Goal: Transaction & Acquisition: Book appointment/travel/reservation

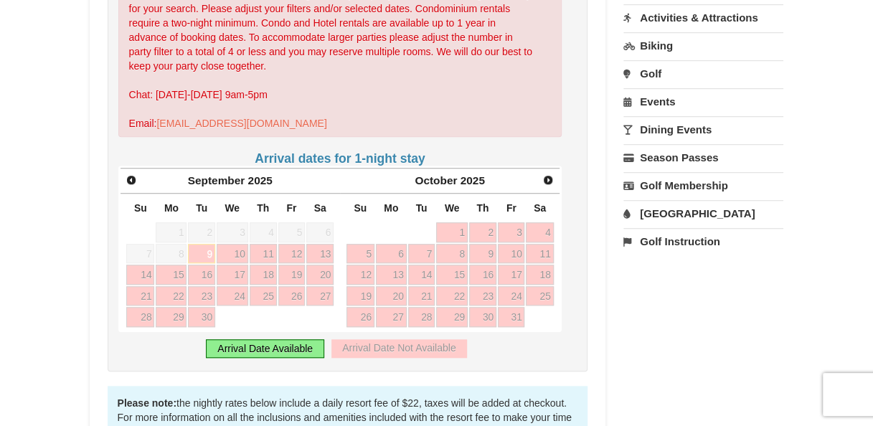
scroll to position [430, 0]
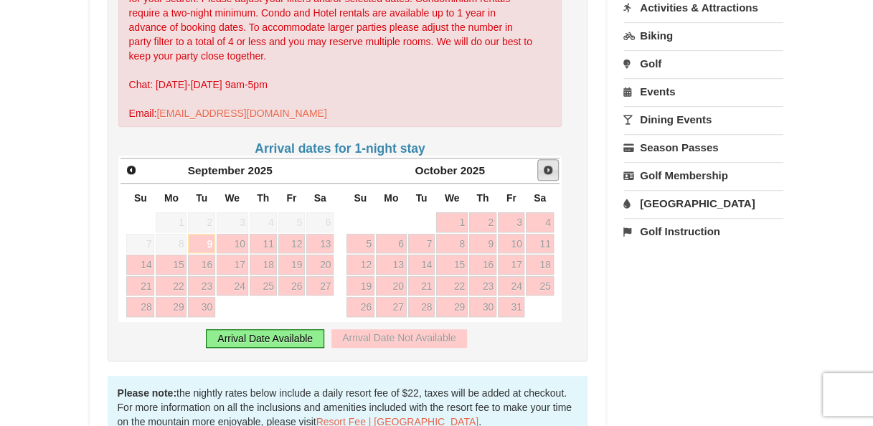
click at [547, 164] on span "Next" at bounding box center [547, 169] width 11 height 11
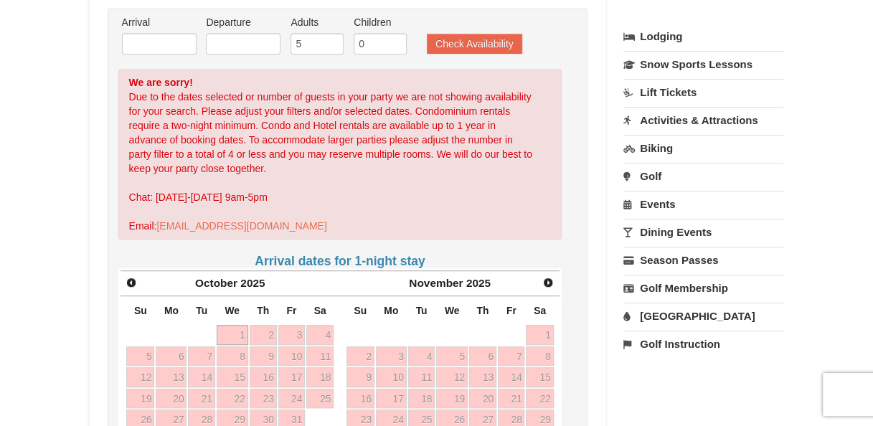
scroll to position [430, 0]
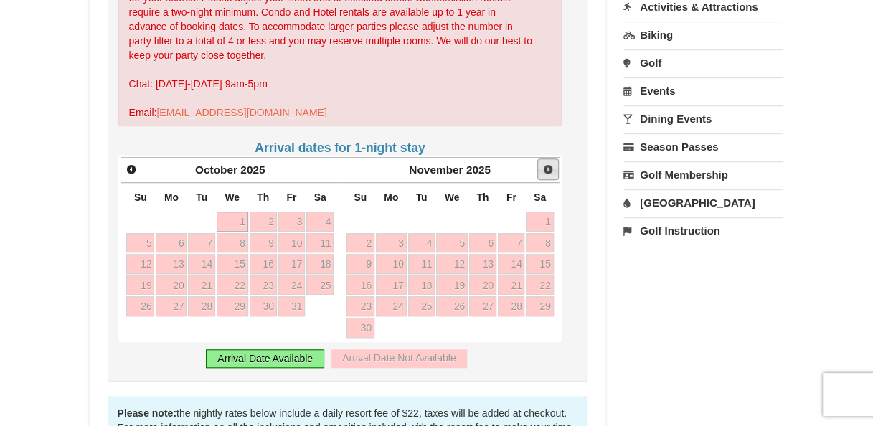
click at [553, 159] on link "Next" at bounding box center [548, 170] width 22 height 22
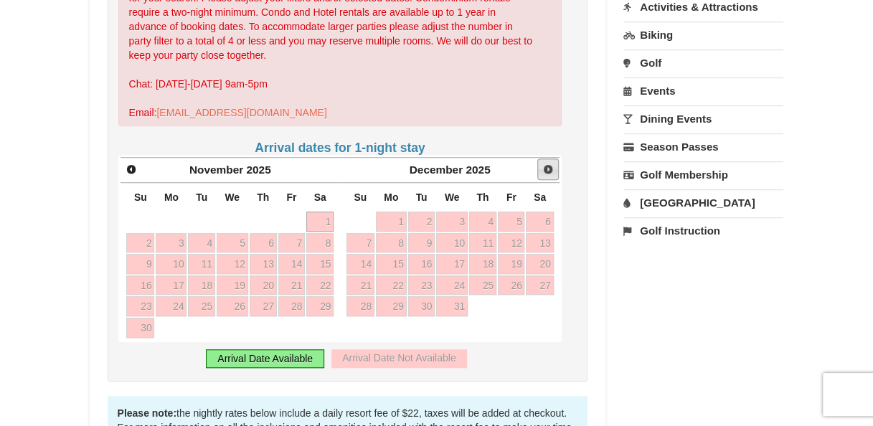
click at [552, 164] on span "Next" at bounding box center [547, 169] width 11 height 11
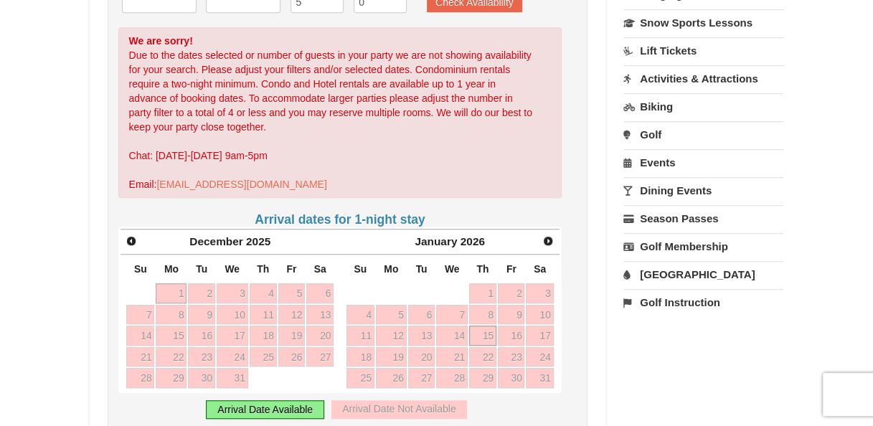
scroll to position [215, 0]
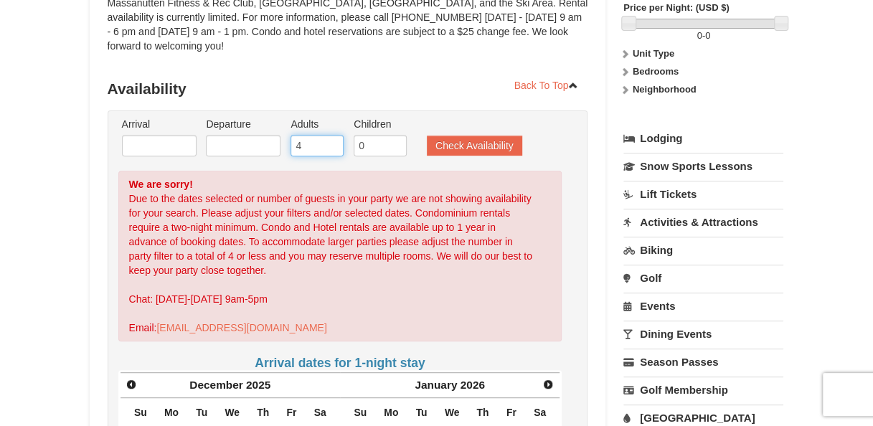
type input "4"
click at [335, 135] on input "4" at bounding box center [316, 146] width 53 height 22
click at [453, 138] on button "Check Availability" at bounding box center [474, 146] width 95 height 20
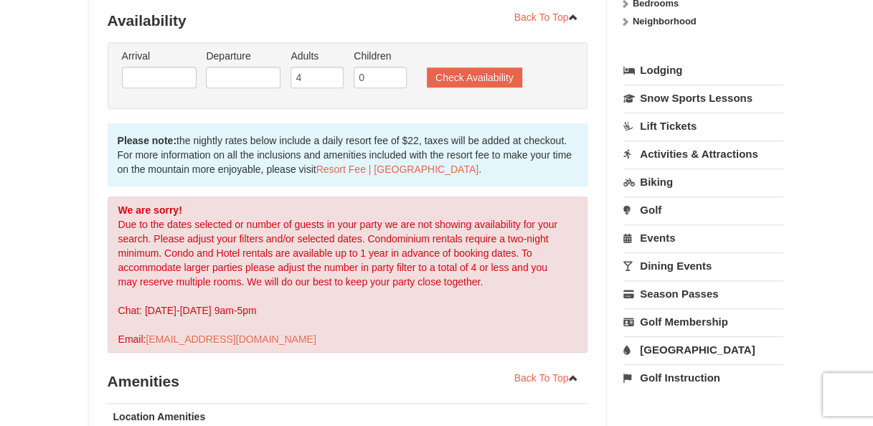
scroll to position [204, 0]
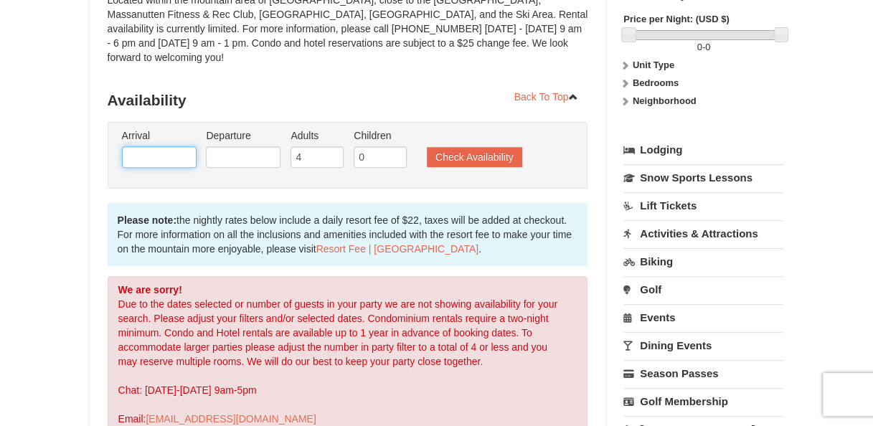
click at [168, 146] on input "text" at bounding box center [159, 157] width 75 height 22
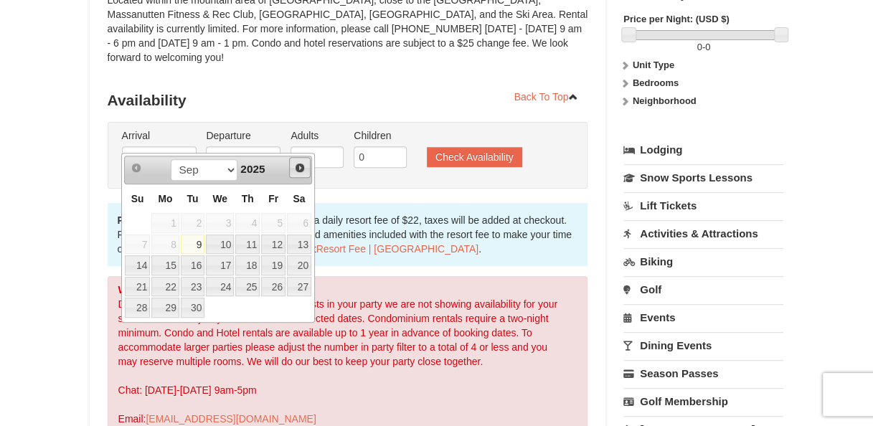
click at [303, 166] on span "Next" at bounding box center [299, 167] width 11 height 11
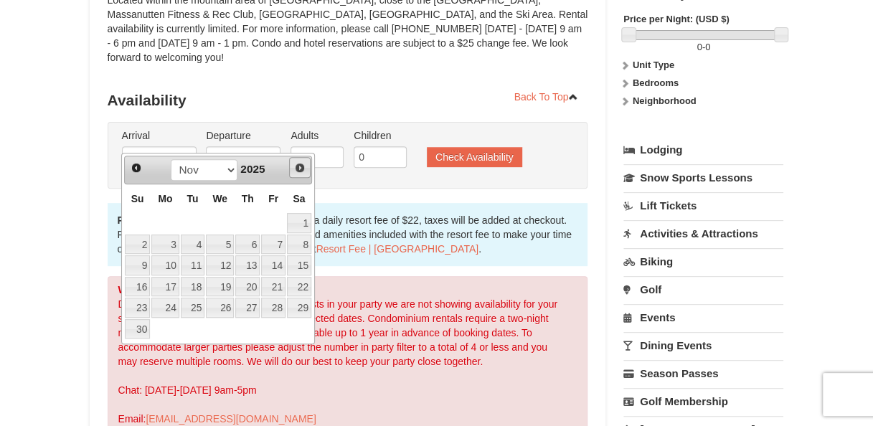
click at [303, 166] on span "Next" at bounding box center [299, 167] width 11 height 11
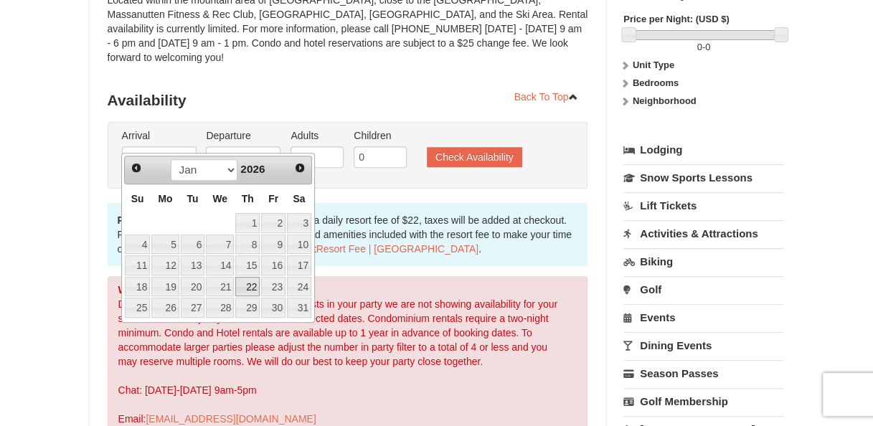
click at [255, 287] on link "22" at bounding box center [247, 287] width 24 height 20
type input "01/22/2026"
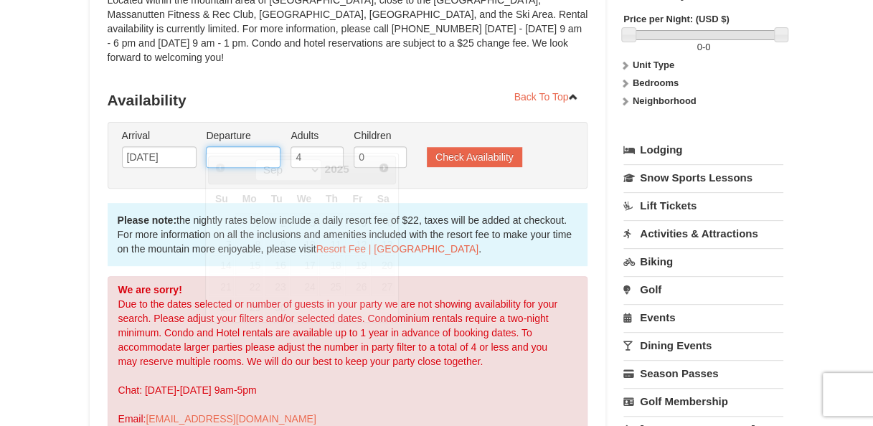
click at [256, 146] on input "text" at bounding box center [243, 157] width 75 height 22
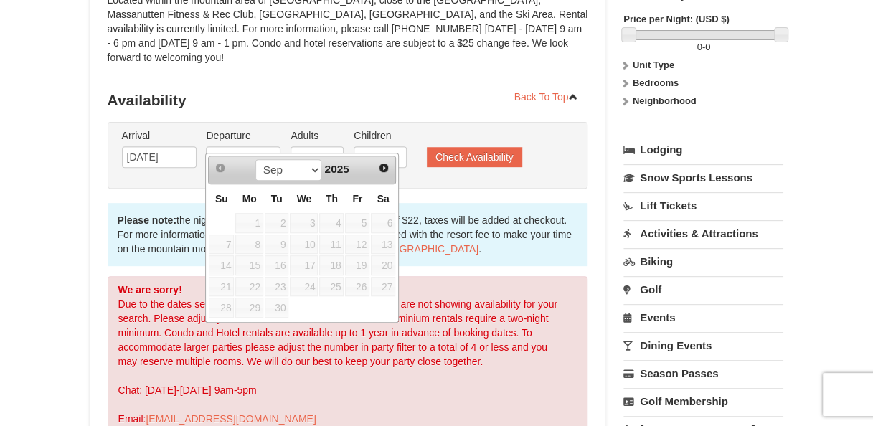
click at [383, 178] on div "Prev Next Sep Oct Nov Dec 2025" at bounding box center [302, 170] width 188 height 29
drag, startPoint x: 383, startPoint y: 178, endPoint x: 383, endPoint y: 170, distance: 7.9
click at [383, 177] on div "Prev Next Sep Oct Nov Dec 2025" at bounding box center [302, 170] width 188 height 29
click at [383, 170] on span "Next" at bounding box center [383, 167] width 11 height 11
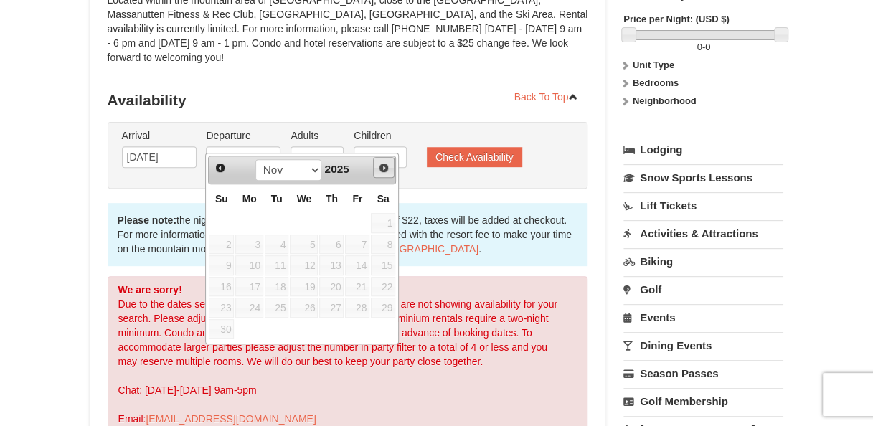
click at [383, 170] on span "Next" at bounding box center [383, 167] width 11 height 11
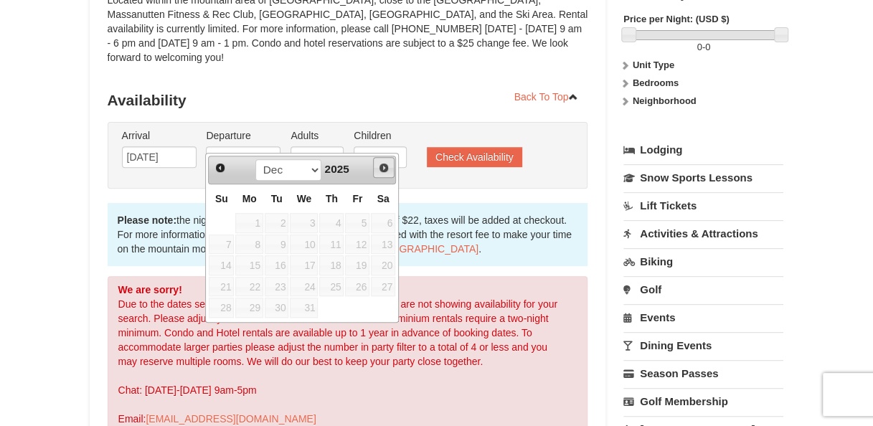
click at [383, 170] on span "Next" at bounding box center [383, 167] width 11 height 11
click at [222, 305] on link "25" at bounding box center [221, 308] width 25 height 20
type input "01/25/2026"
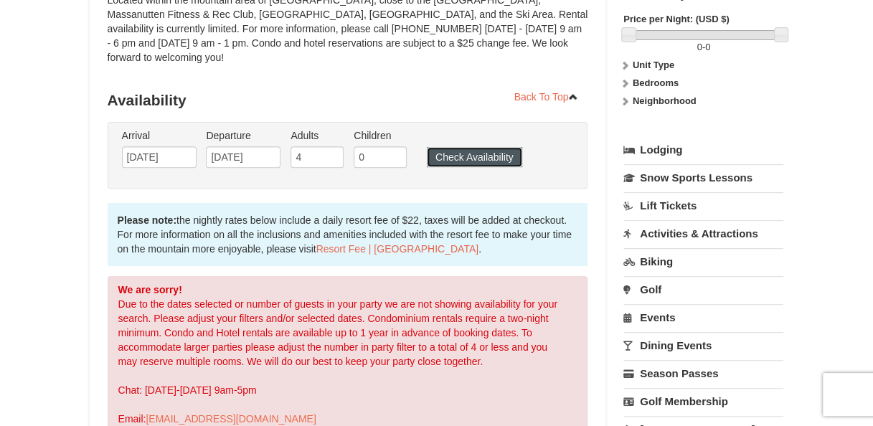
click at [450, 148] on button "Check Availability" at bounding box center [474, 157] width 95 height 20
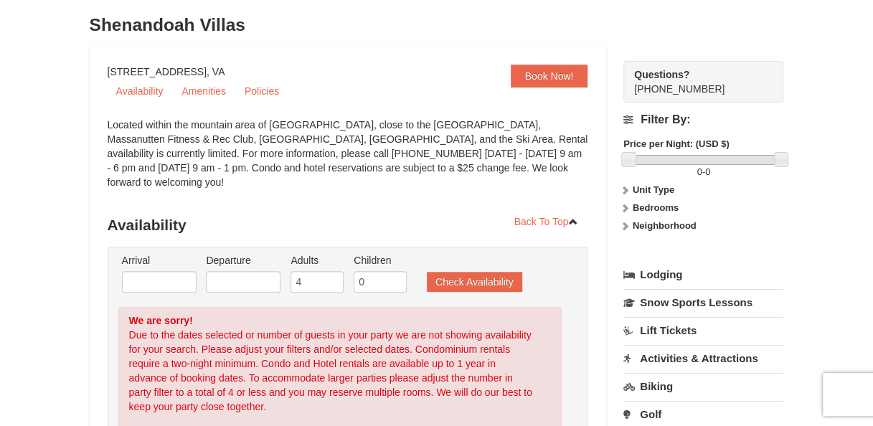
scroll to position [143, 0]
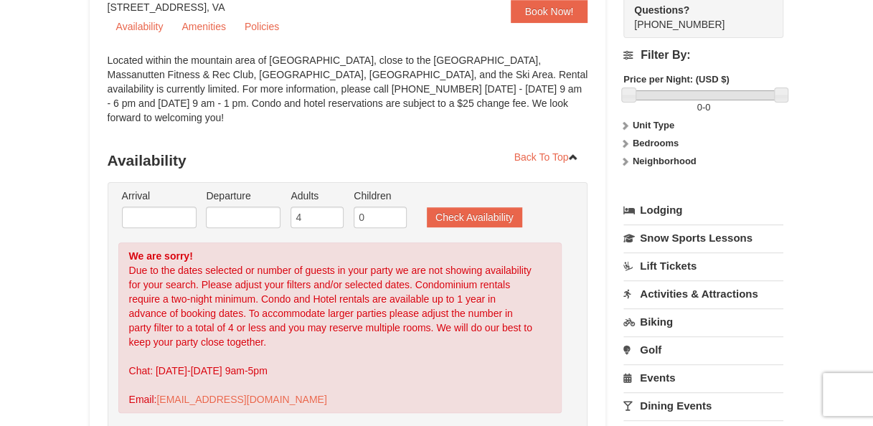
click at [680, 209] on link "Lodging" at bounding box center [703, 210] width 160 height 26
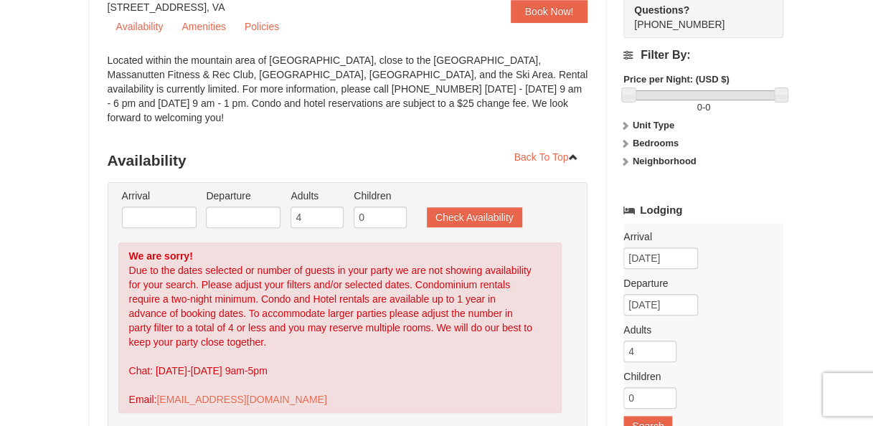
scroll to position [215, 0]
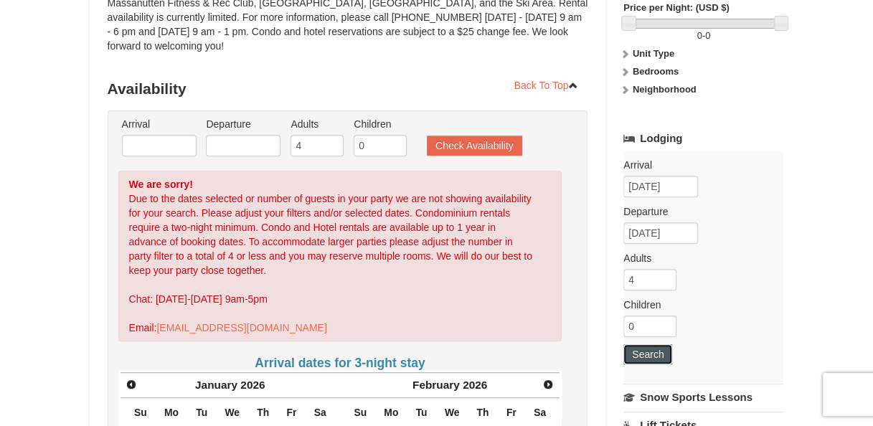
click at [663, 357] on button "Search" at bounding box center [647, 354] width 49 height 20
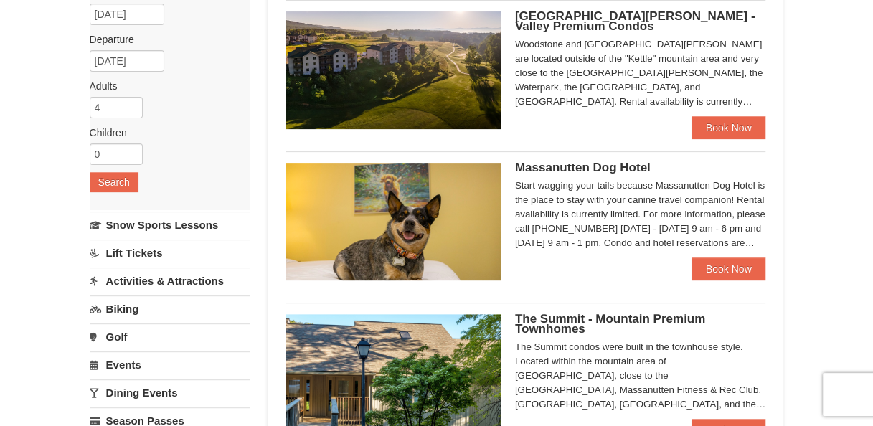
scroll to position [72, 0]
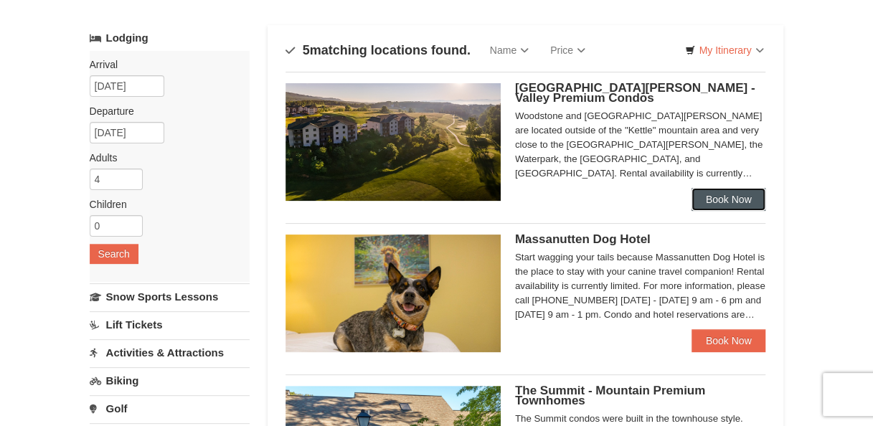
click at [715, 199] on link "Book Now" at bounding box center [728, 199] width 75 height 23
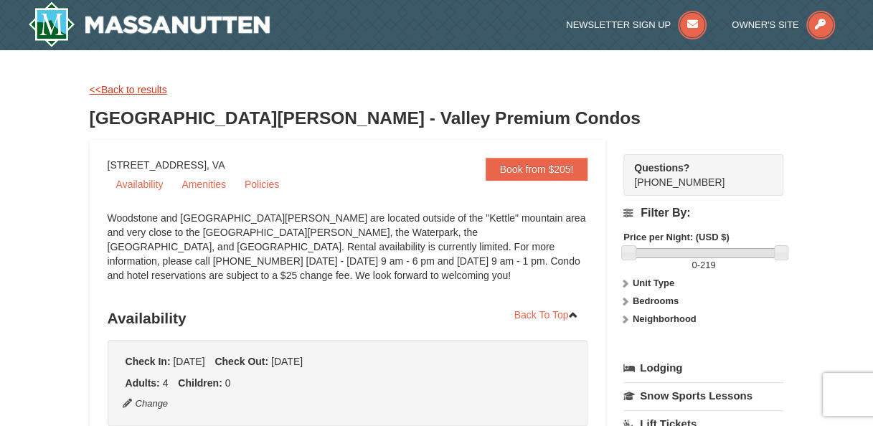
click at [146, 95] on link "<<Back to results" at bounding box center [128, 89] width 77 height 11
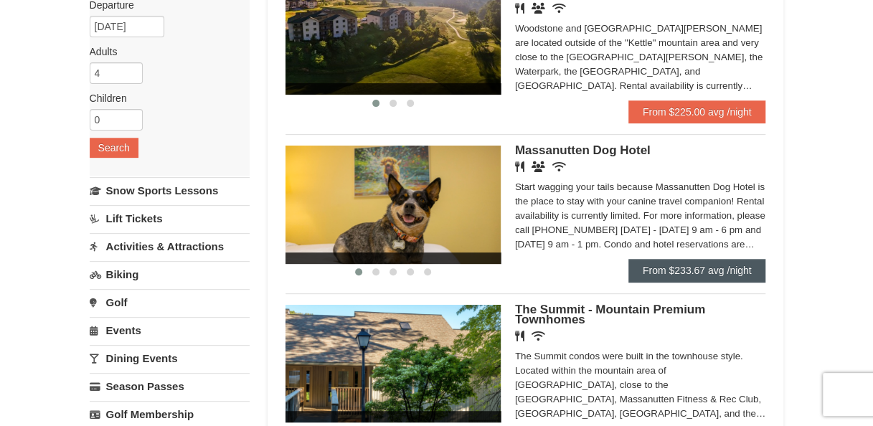
scroll to position [321, 0]
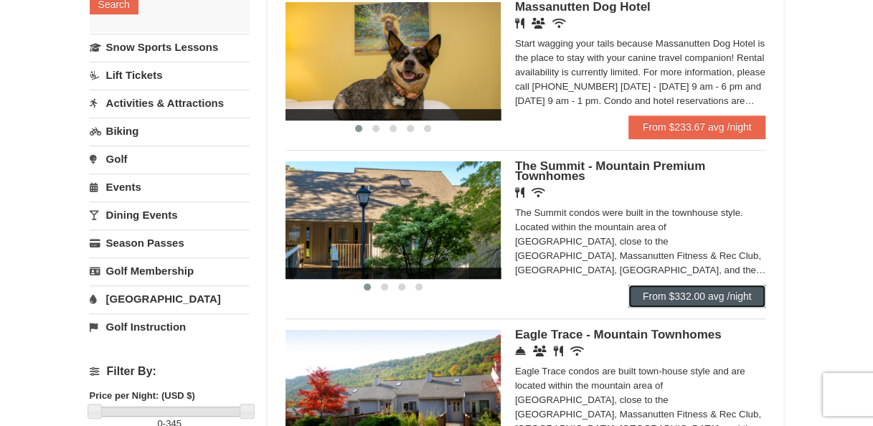
click at [684, 288] on link "From $332.00 avg /night" at bounding box center [697, 296] width 138 height 23
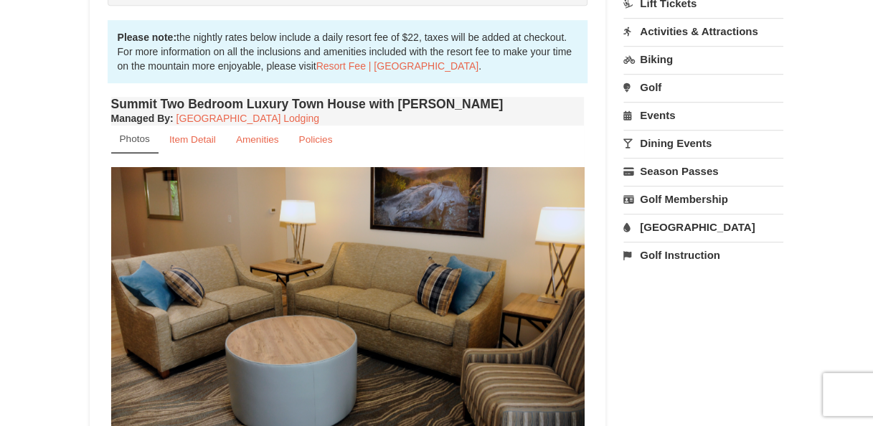
scroll to position [214, 0]
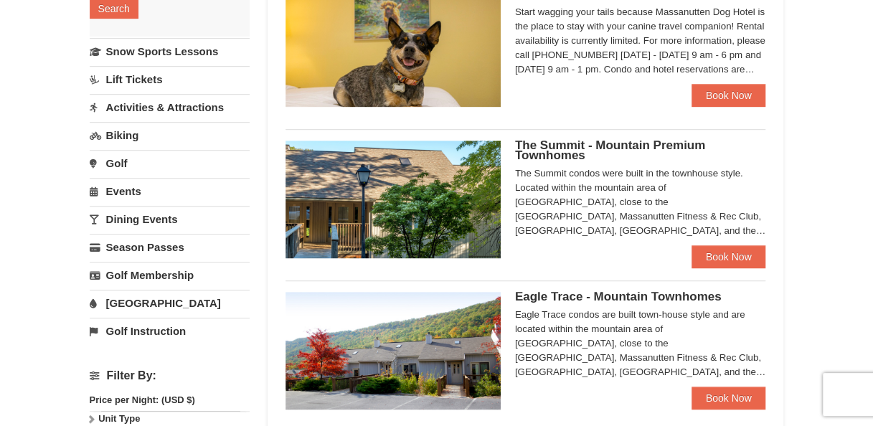
scroll to position [460, 0]
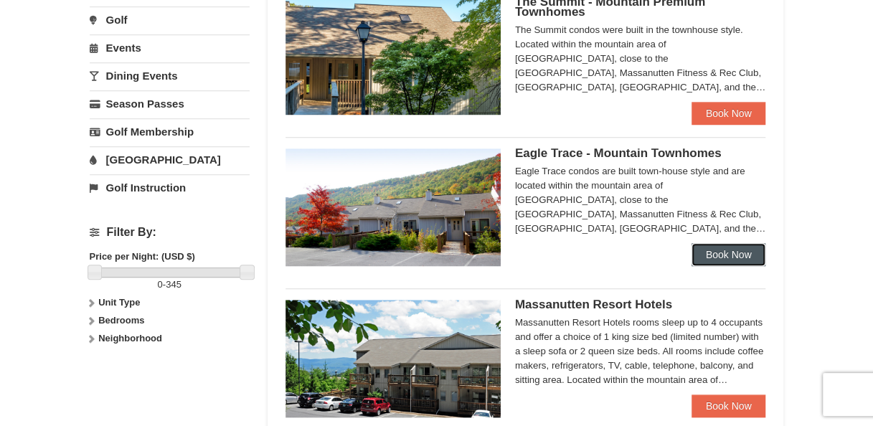
click at [718, 244] on link "Book Now" at bounding box center [728, 254] width 75 height 23
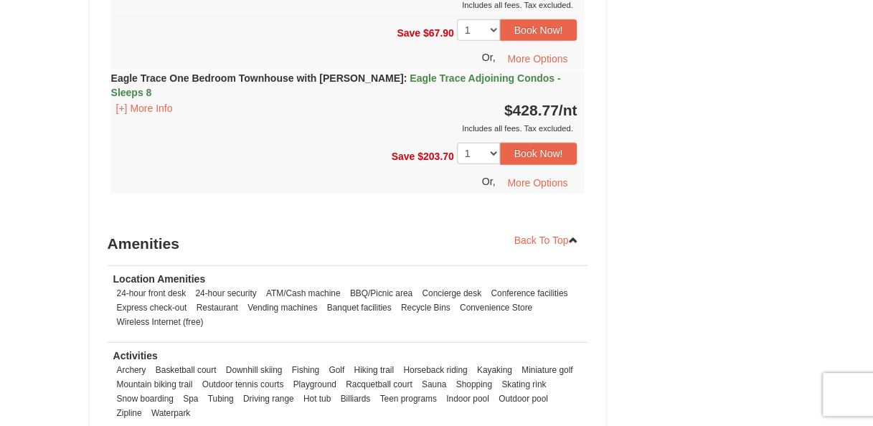
scroll to position [1865, 0]
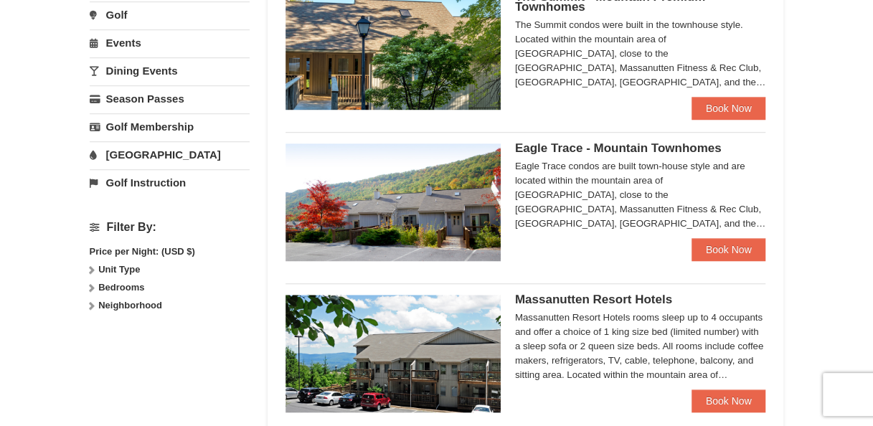
scroll to position [604, 0]
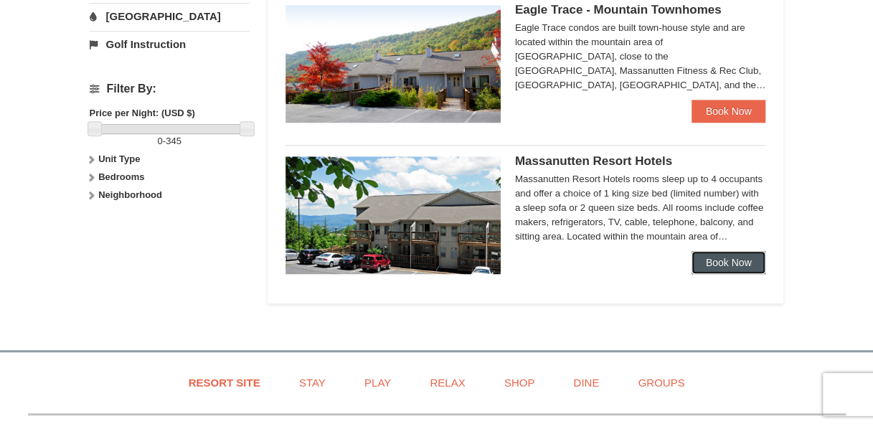
click at [710, 263] on link "Book Now" at bounding box center [728, 262] width 75 height 23
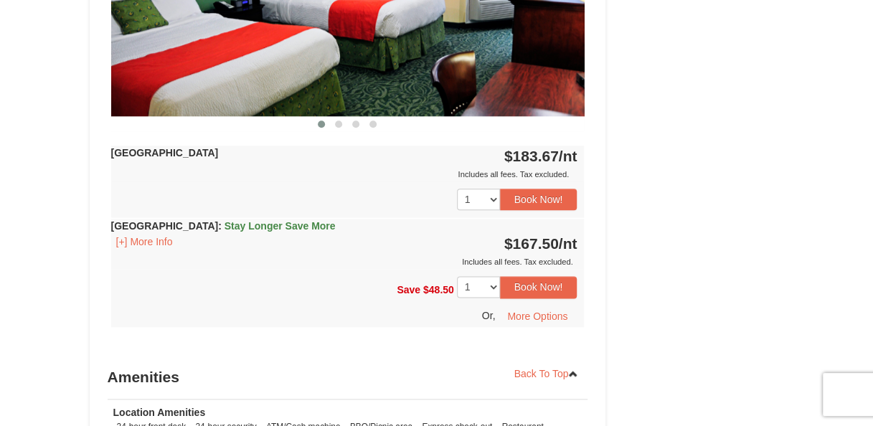
scroll to position [860, 0]
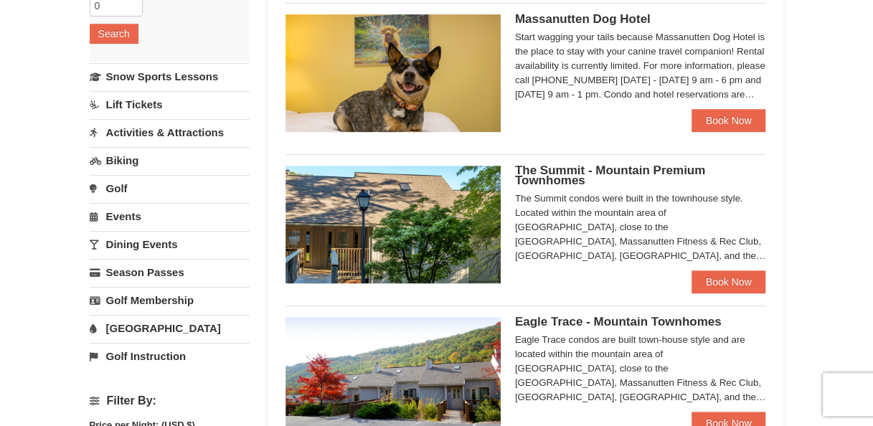
scroll to position [77, 0]
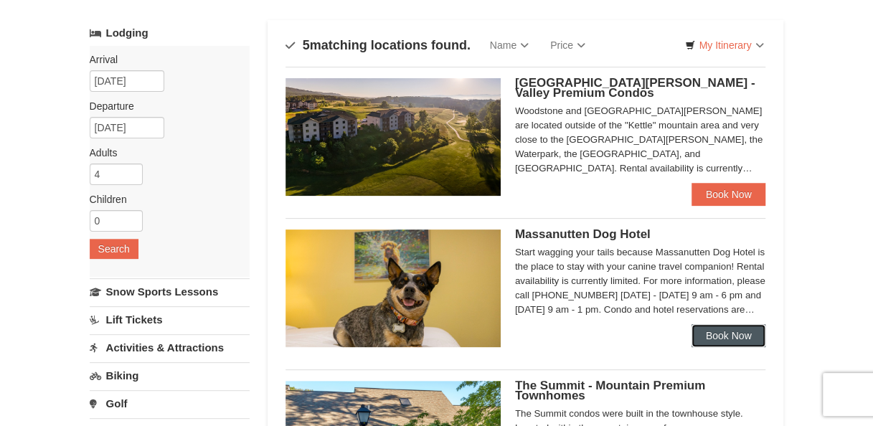
click at [747, 331] on link "Book Now" at bounding box center [728, 335] width 75 height 23
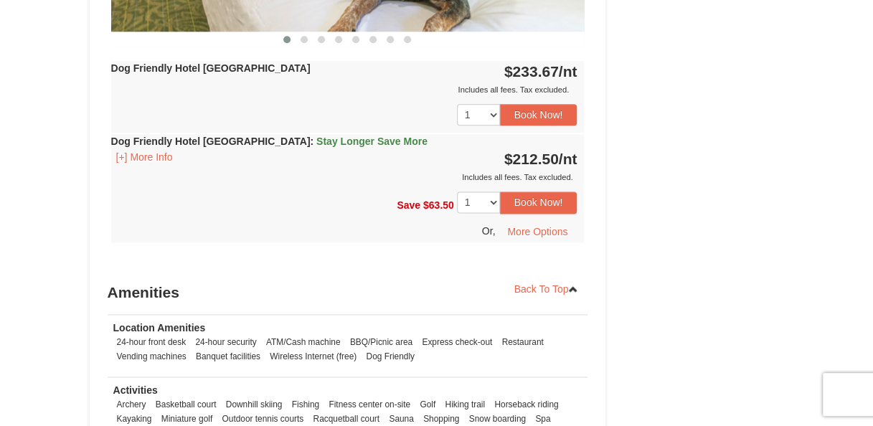
scroll to position [860, 0]
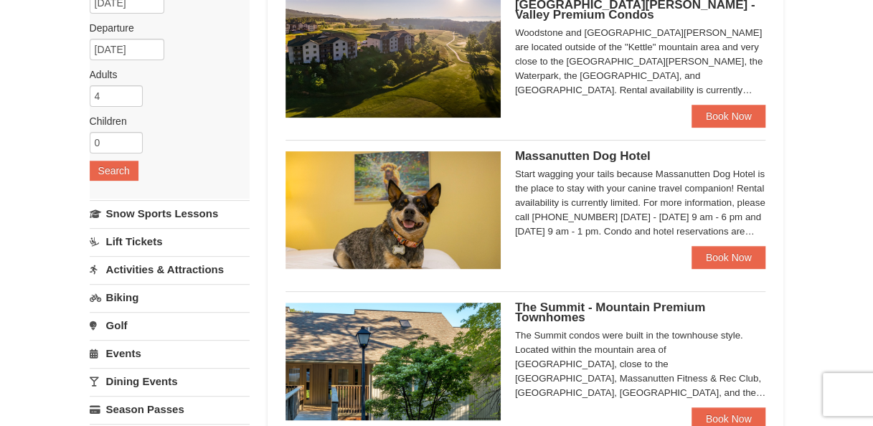
scroll to position [327, 0]
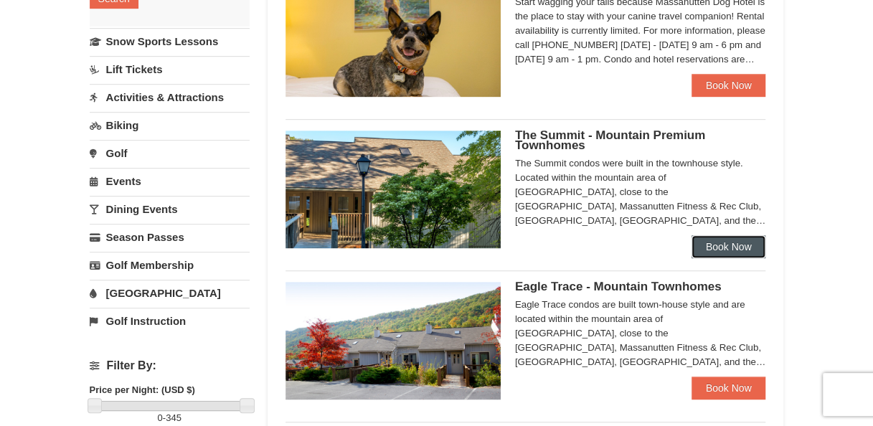
click at [743, 252] on link "Book Now" at bounding box center [728, 246] width 75 height 23
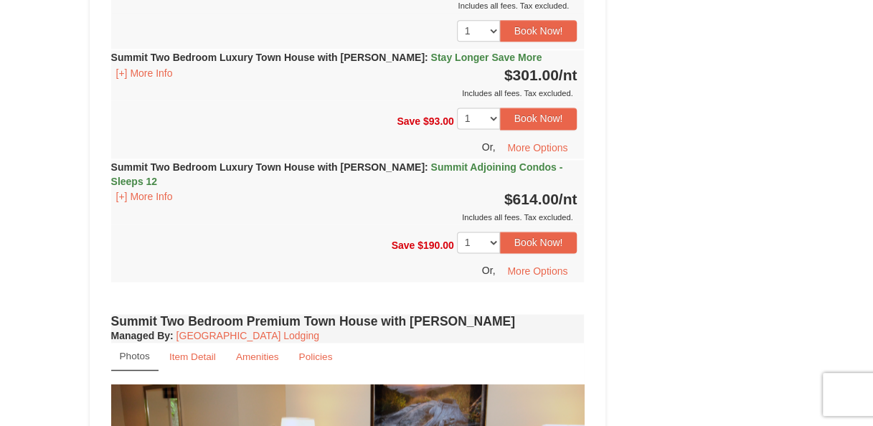
scroll to position [932, 0]
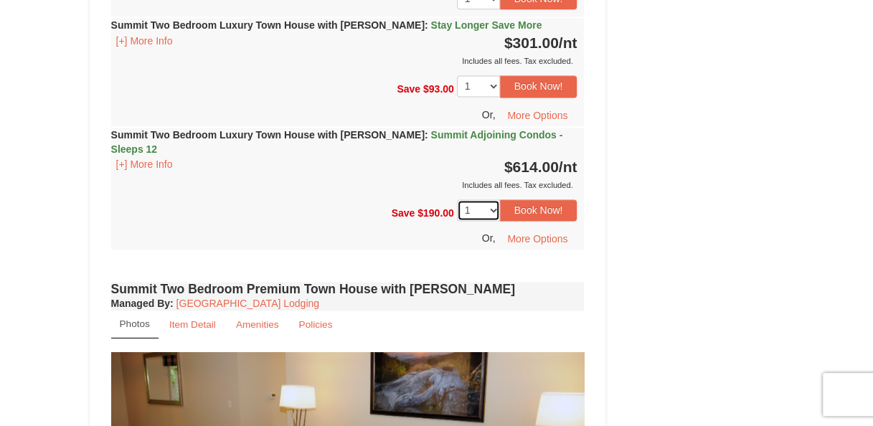
click at [483, 199] on select "1 2 3 4 5 6 7 8 9 10" at bounding box center [478, 210] width 43 height 22
select select "3"
click at [457, 199] on select "1 2 3 4 5 6 7 8 9 10" at bounding box center [478, 210] width 43 height 22
click at [531, 199] on button "Book Now!" at bounding box center [538, 210] width 77 height 22
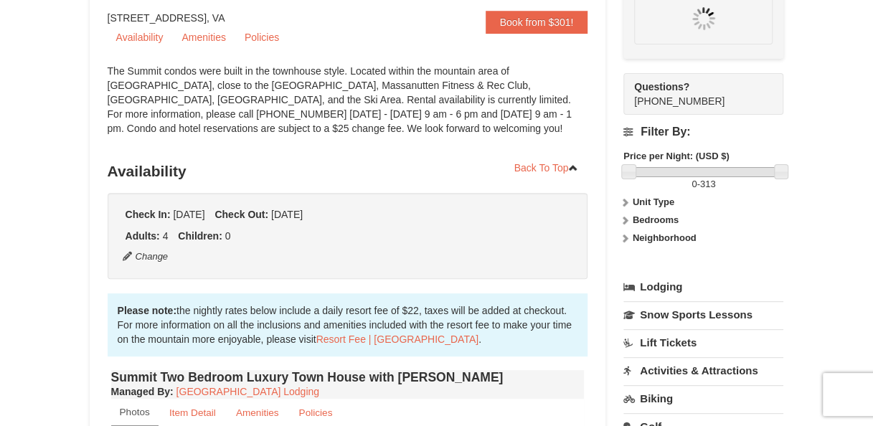
scroll to position [140, 0]
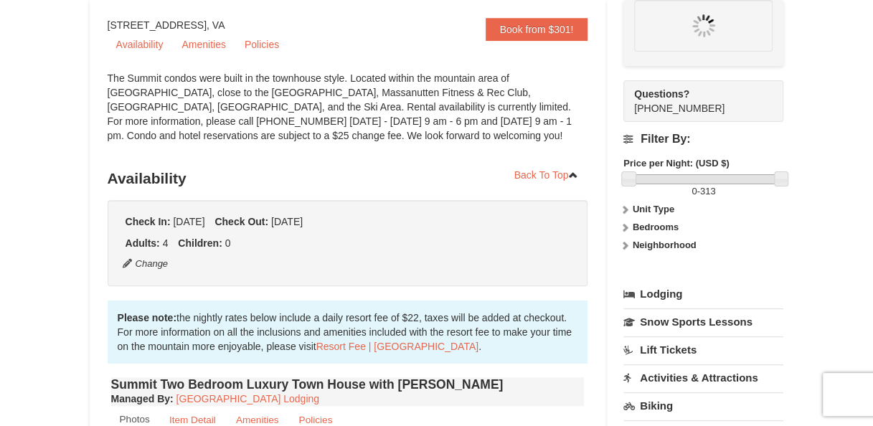
select select "3"
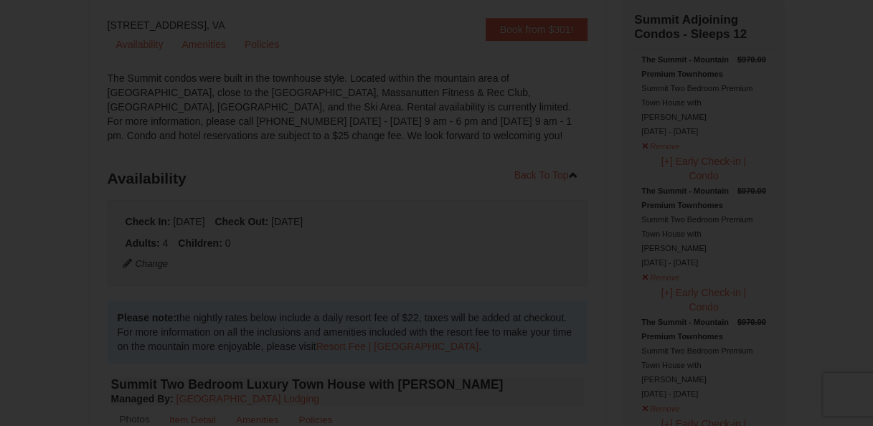
scroll to position [138, 0]
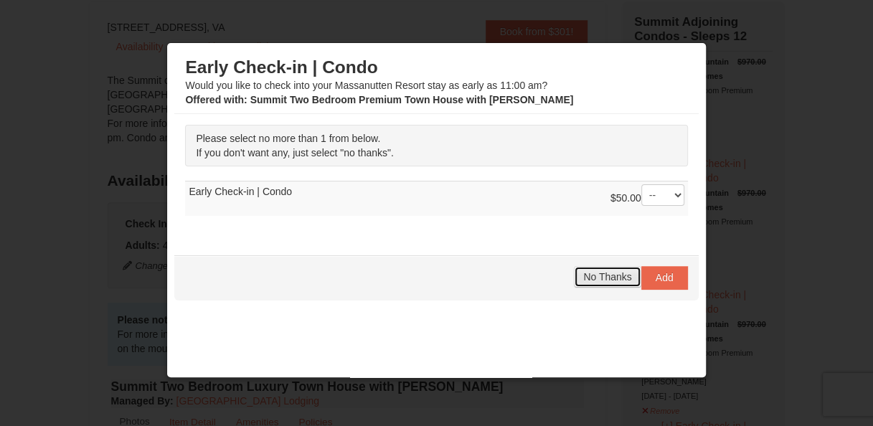
click at [606, 271] on span "No Thanks" at bounding box center [607, 276] width 48 height 11
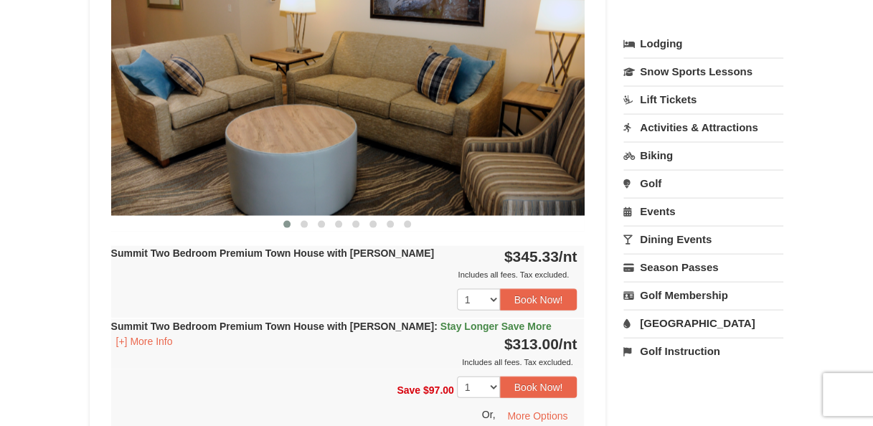
scroll to position [1142, 0]
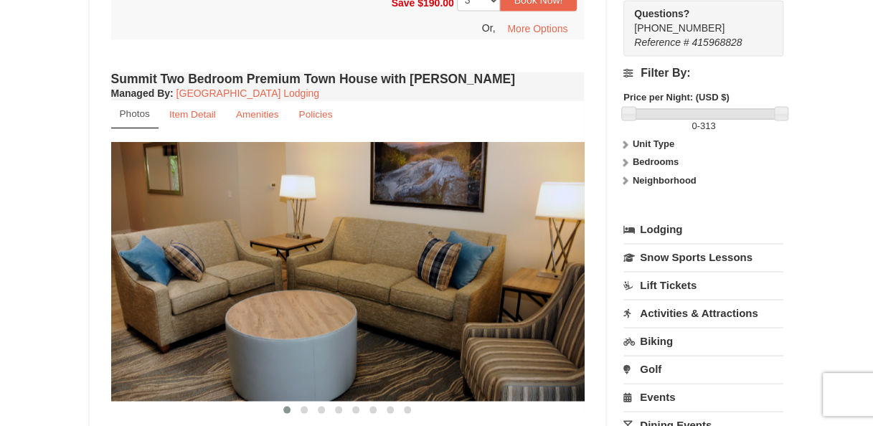
click at [658, 271] on link "Lift Tickets" at bounding box center [703, 284] width 160 height 27
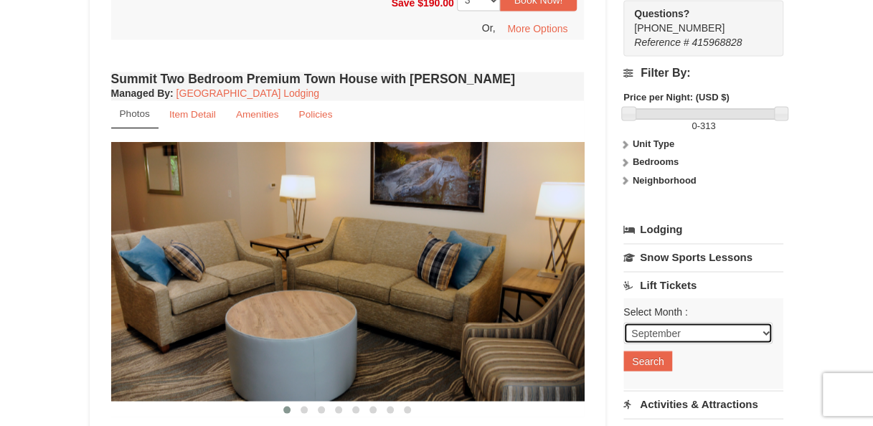
click at [666, 322] on select "September October November December January February March April May June July …" at bounding box center [697, 333] width 149 height 22
select select "1"
click at [623, 322] on select "September October November December January February March April May June July …" at bounding box center [697, 333] width 149 height 22
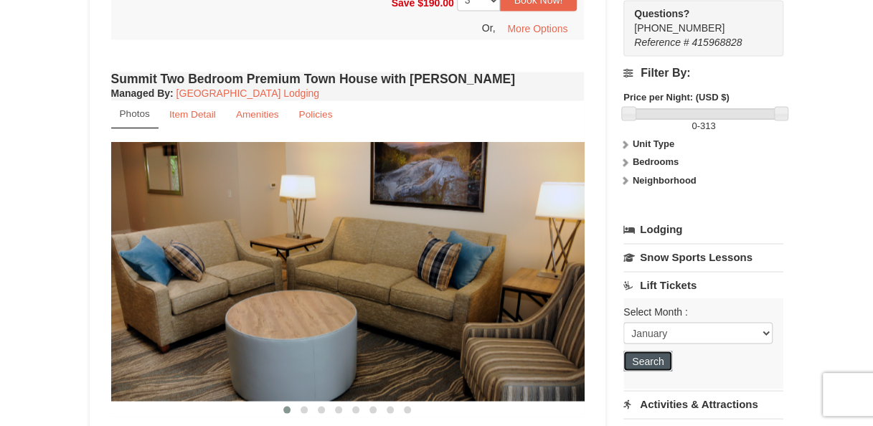
click at [658, 351] on button "Search" at bounding box center [647, 361] width 49 height 20
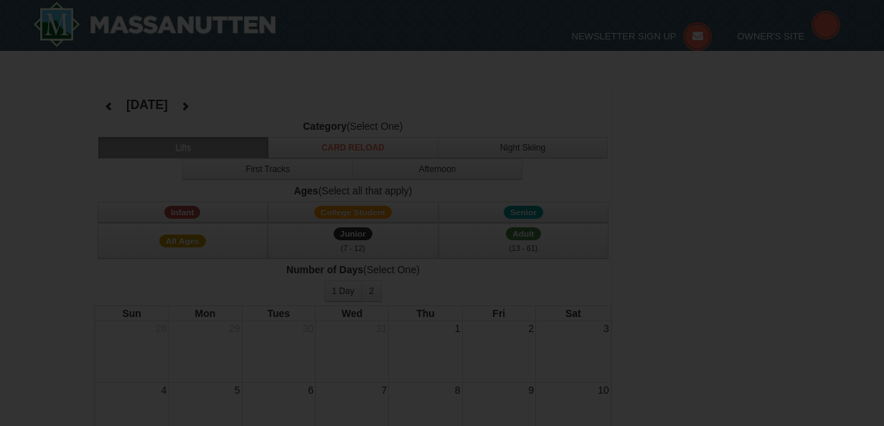
select select "1"
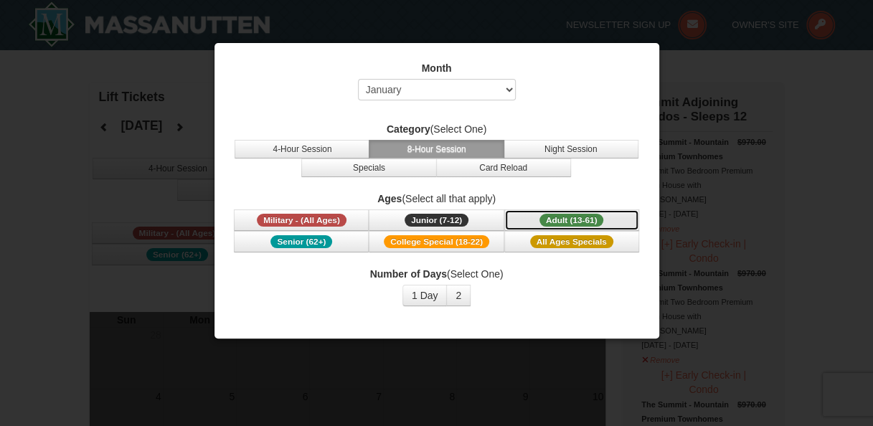
click at [561, 217] on span "Adult (13-61)" at bounding box center [571, 220] width 65 height 13
click at [437, 295] on button "1 Day" at bounding box center [424, 296] width 45 height 22
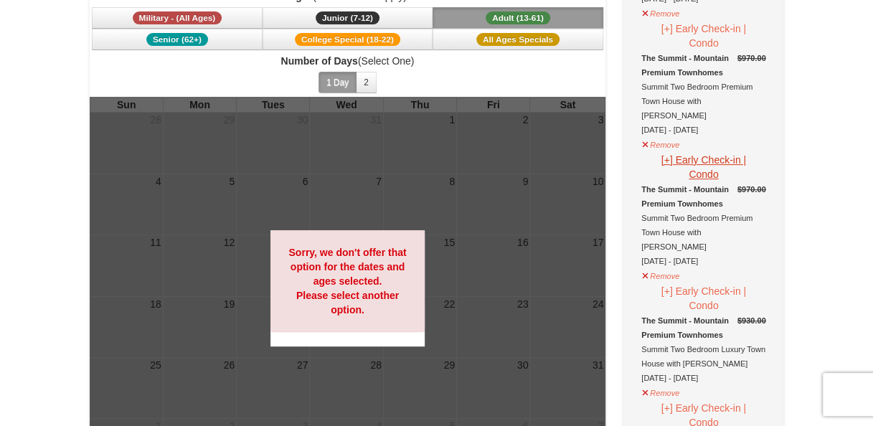
scroll to position [143, 0]
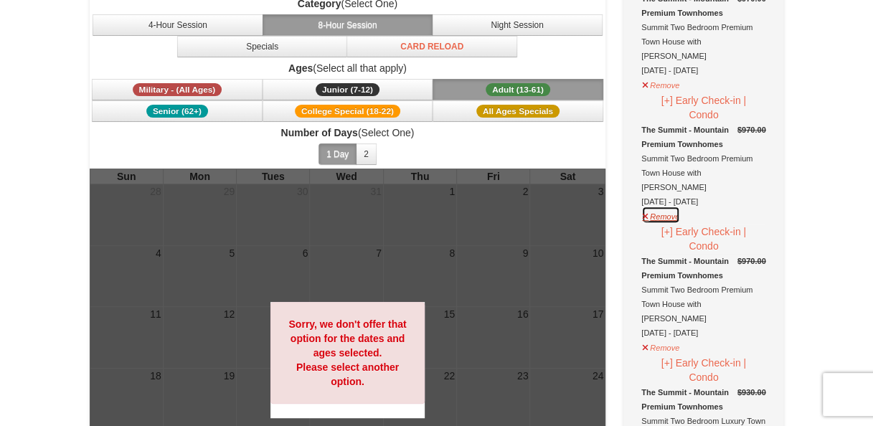
click at [661, 206] on button "Remove" at bounding box center [660, 215] width 39 height 18
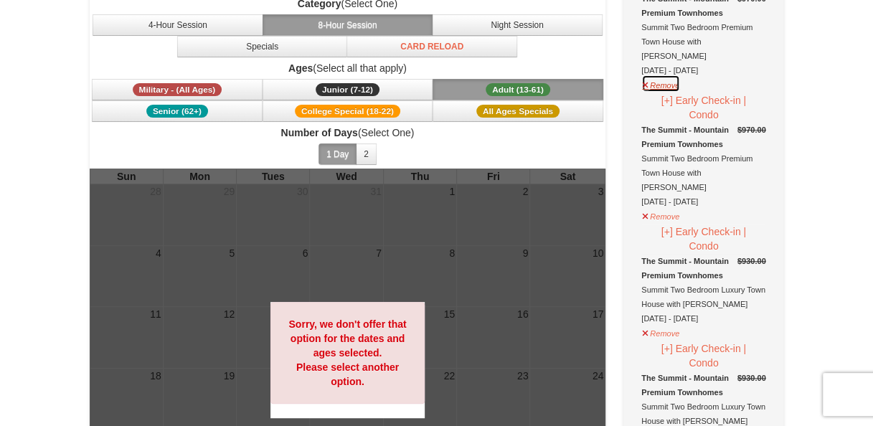
click at [664, 75] on button "Remove" at bounding box center [660, 84] width 39 height 18
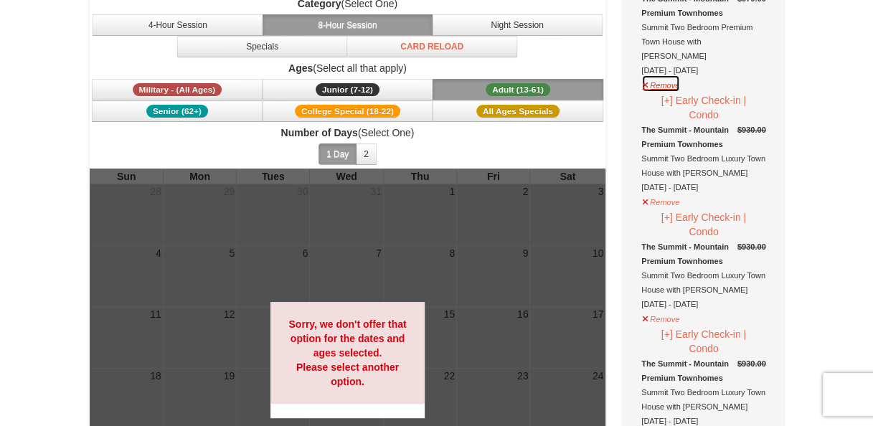
click at [664, 75] on button "Remove" at bounding box center [660, 84] width 39 height 18
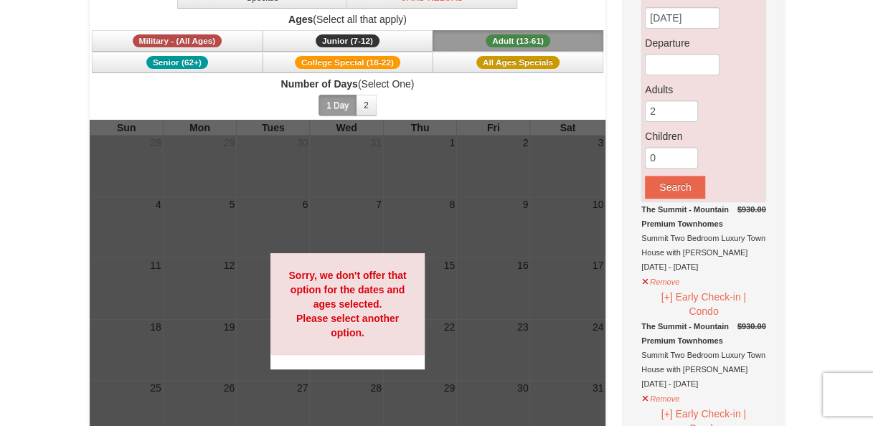
scroll to position [215, 0]
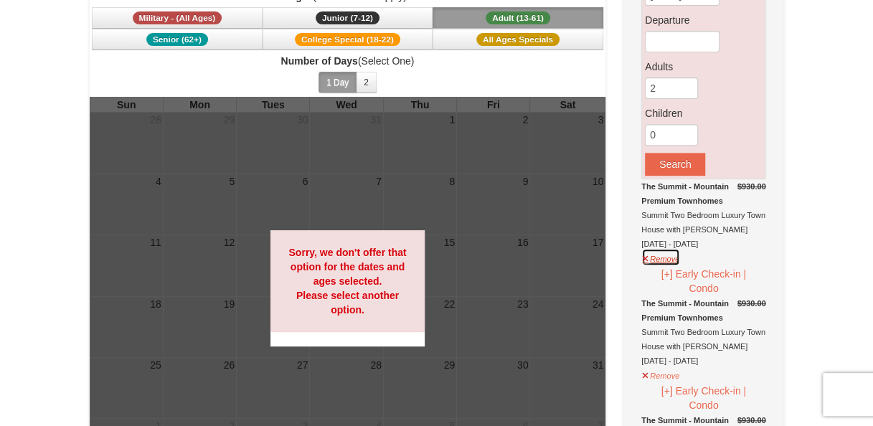
click at [666, 257] on button "Remove" at bounding box center [660, 257] width 39 height 18
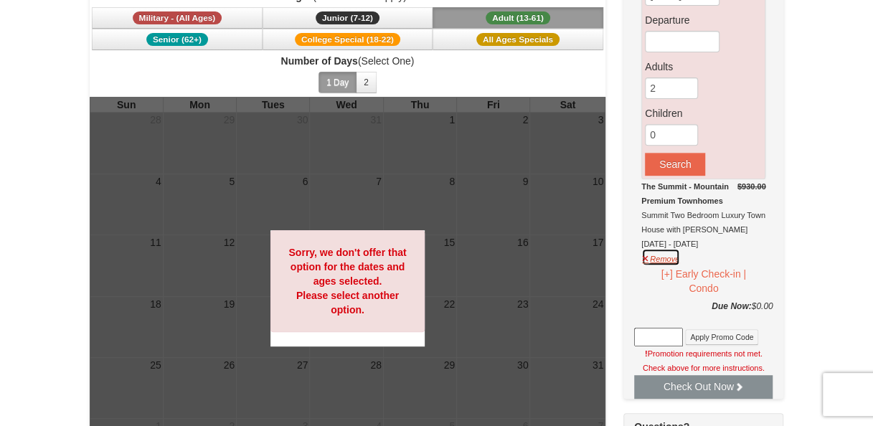
click at [666, 257] on button "Remove" at bounding box center [660, 257] width 39 height 18
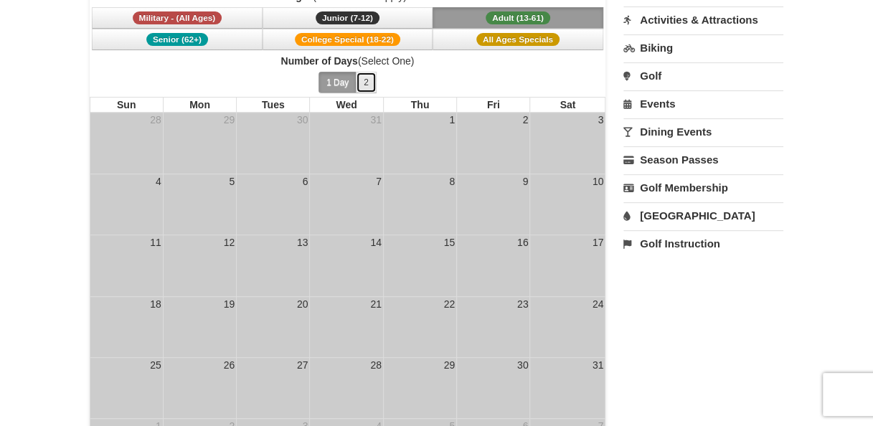
click at [371, 75] on button "2" at bounding box center [366, 83] width 21 height 22
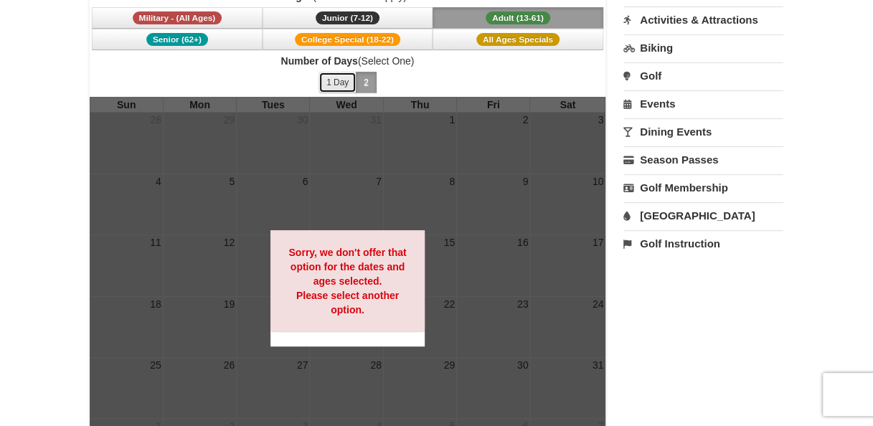
click at [347, 85] on button "1 Day" at bounding box center [337, 83] width 38 height 22
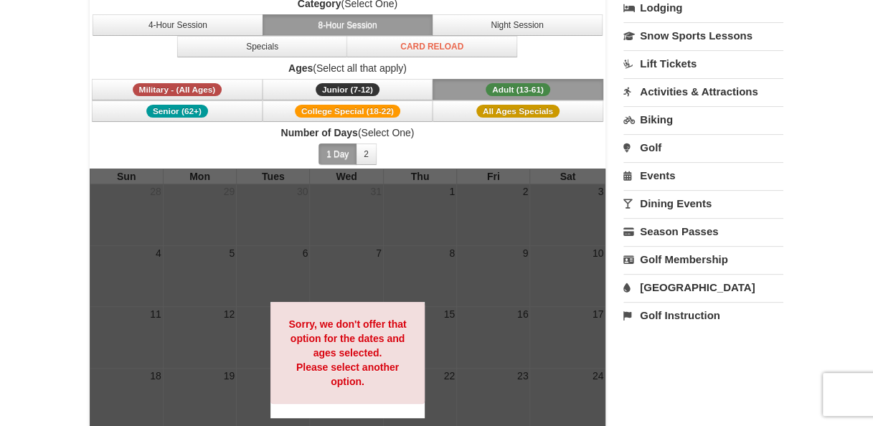
scroll to position [72, 0]
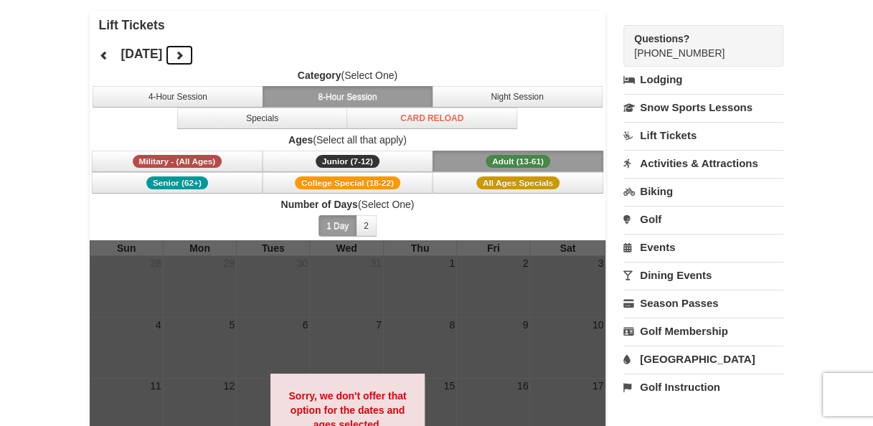
click at [194, 58] on button at bounding box center [179, 55] width 29 height 22
click at [105, 49] on button at bounding box center [104, 55] width 29 height 22
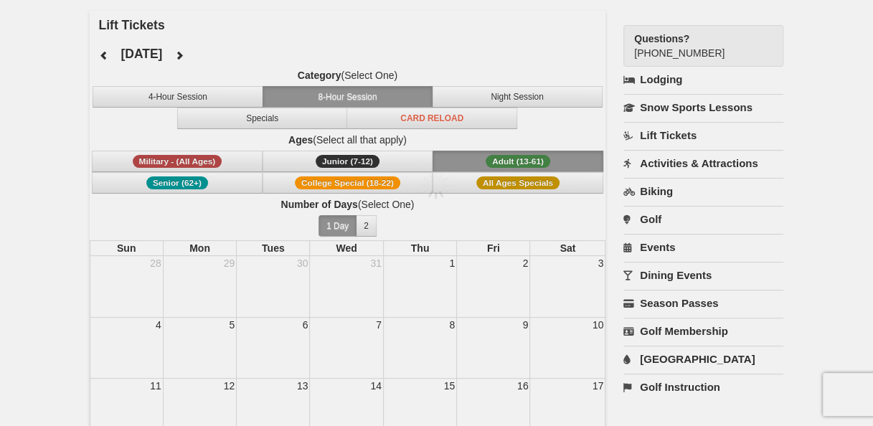
click at [105, 49] on div at bounding box center [436, 213] width 873 height 426
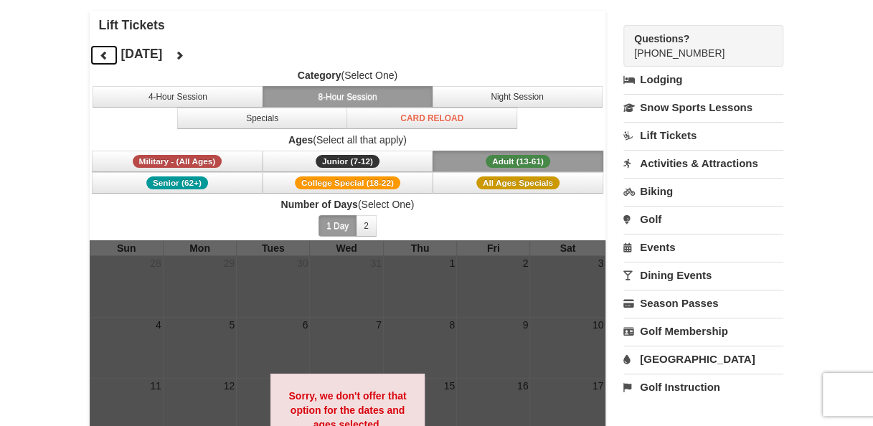
click at [106, 52] on icon at bounding box center [104, 55] width 10 height 10
click at [108, 60] on button at bounding box center [104, 55] width 29 height 22
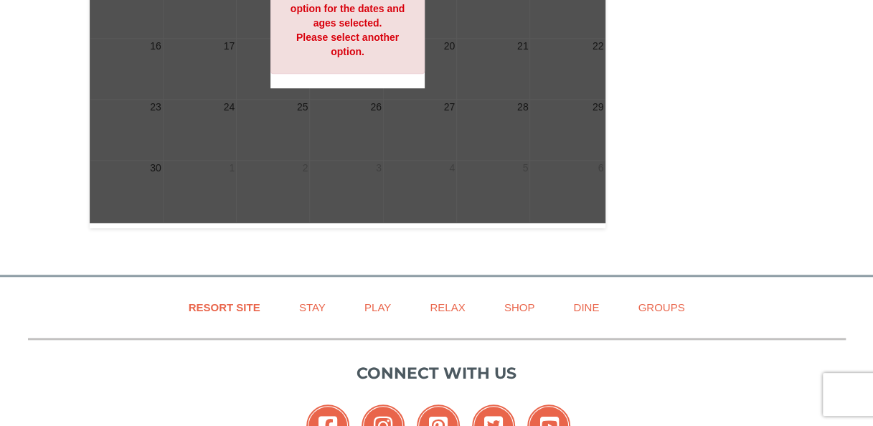
scroll to position [574, 0]
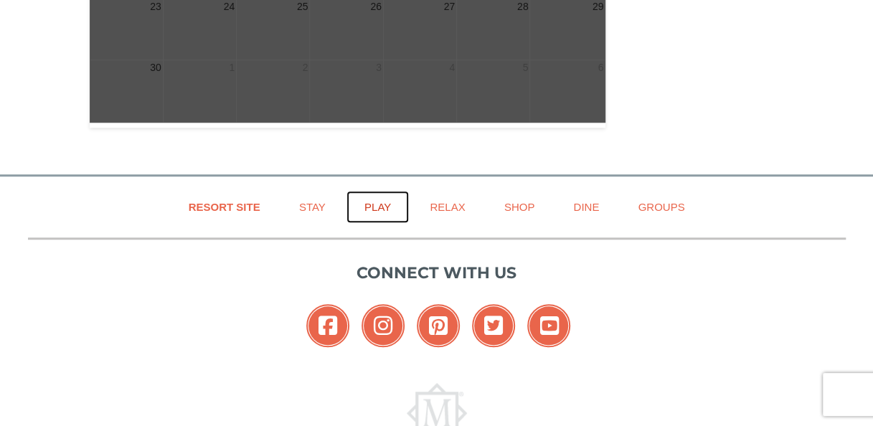
click at [370, 201] on link "Play" at bounding box center [377, 207] width 62 height 32
